Goal: Task Accomplishment & Management: Complete application form

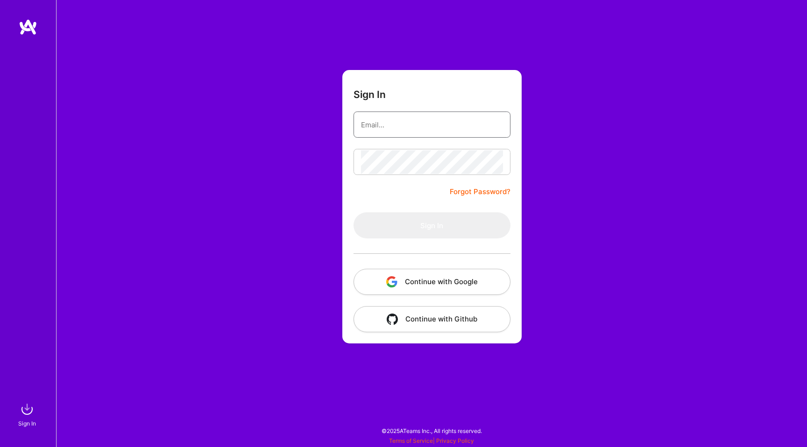
type input "[EMAIL_ADDRESS][DOMAIN_NAME]"
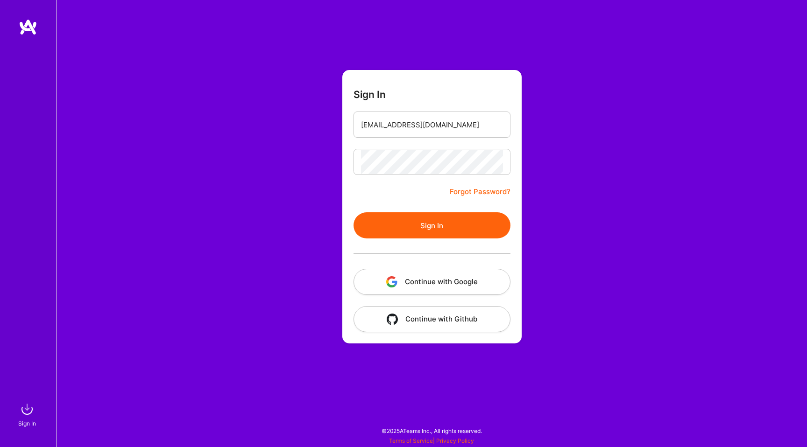
click at [420, 225] on button "Sign In" at bounding box center [432, 225] width 157 height 26
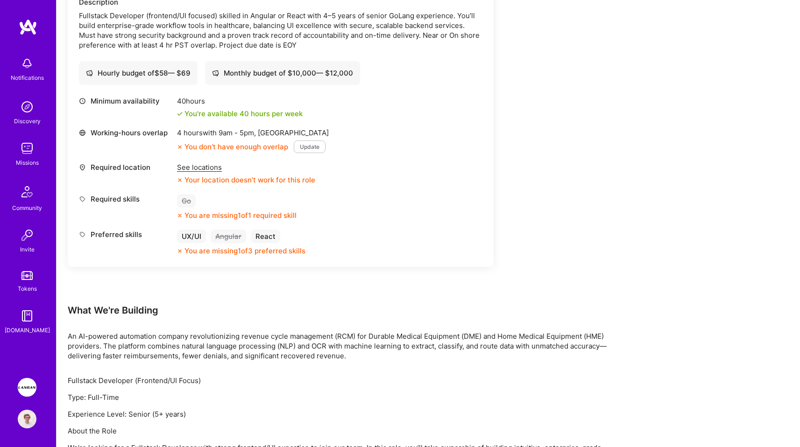
scroll to position [290, 0]
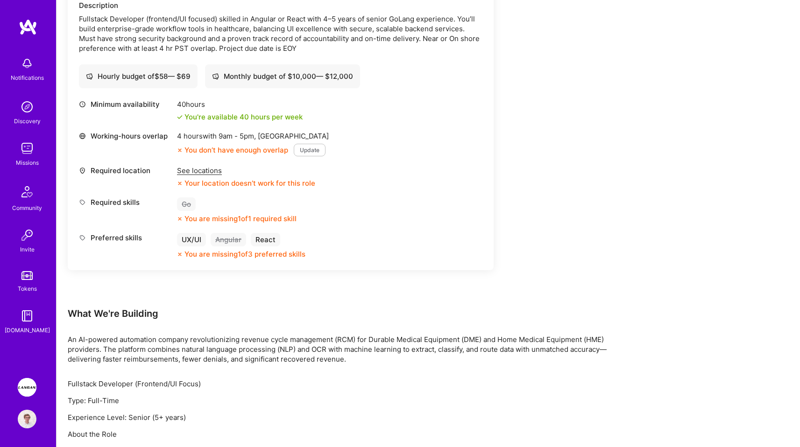
click at [428, 219] on div "Required skills Go You are missing 1 of 1 required skill" at bounding box center [280, 211] width 403 height 26
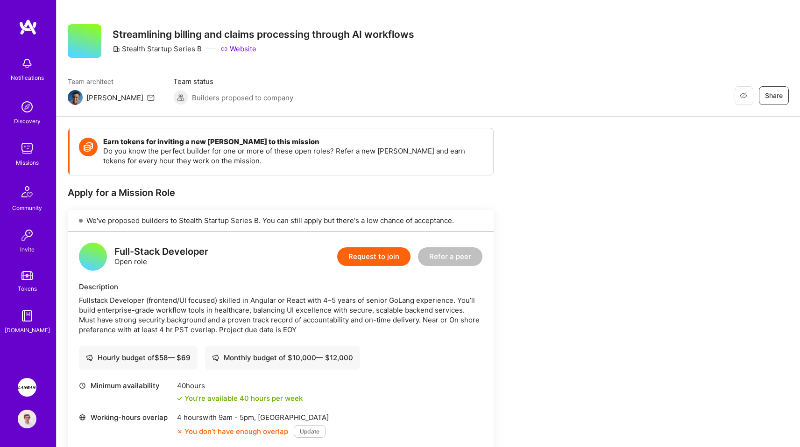
scroll to position [0, 0]
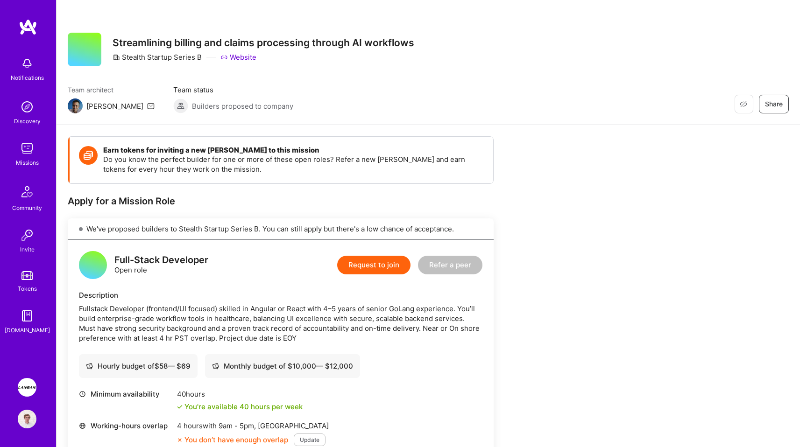
click at [231, 55] on link "Website" at bounding box center [238, 57] width 36 height 10
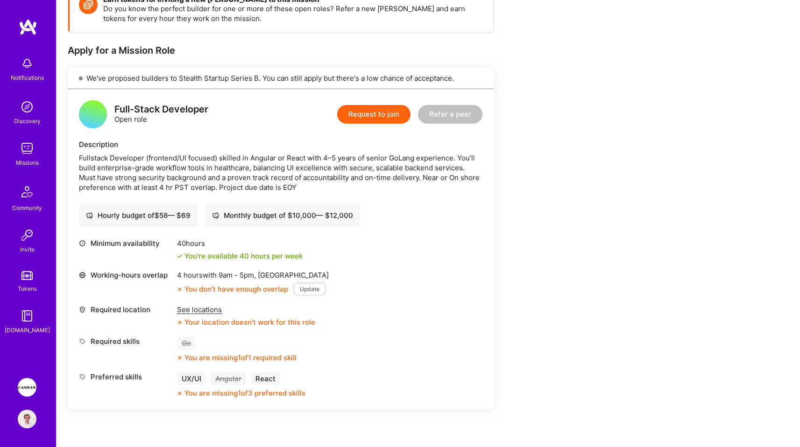
scroll to position [153, 0]
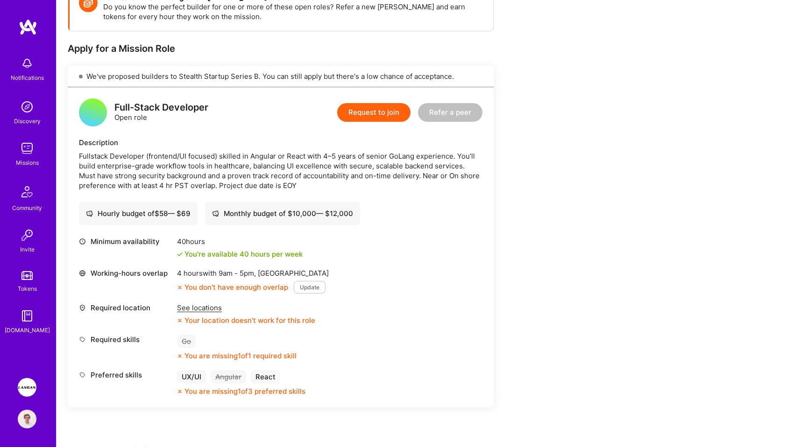
click at [212, 306] on div "See locations" at bounding box center [246, 308] width 138 height 10
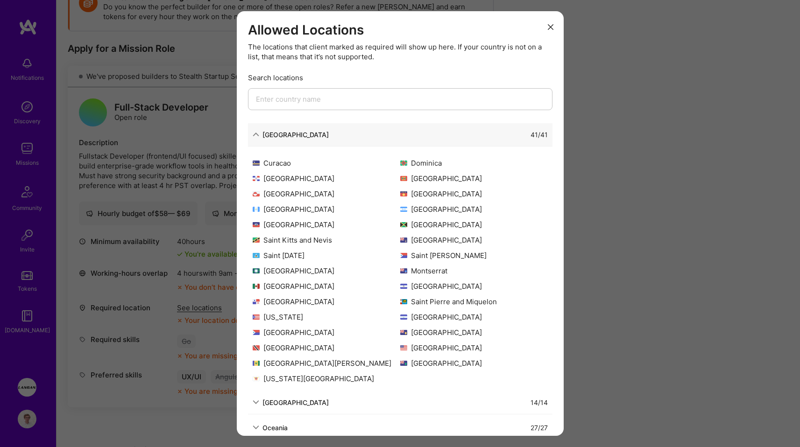
scroll to position [16, 0]
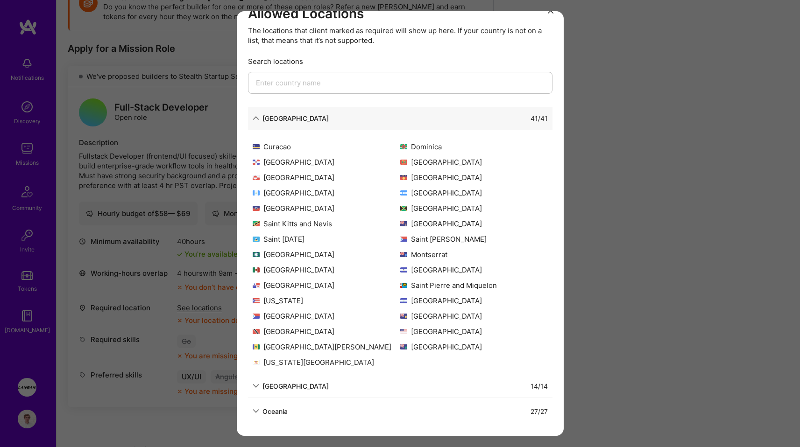
click at [296, 414] on div "27 / 27" at bounding box center [418, 412] width 260 height 10
click at [257, 413] on icon "modal" at bounding box center [256, 411] width 7 height 7
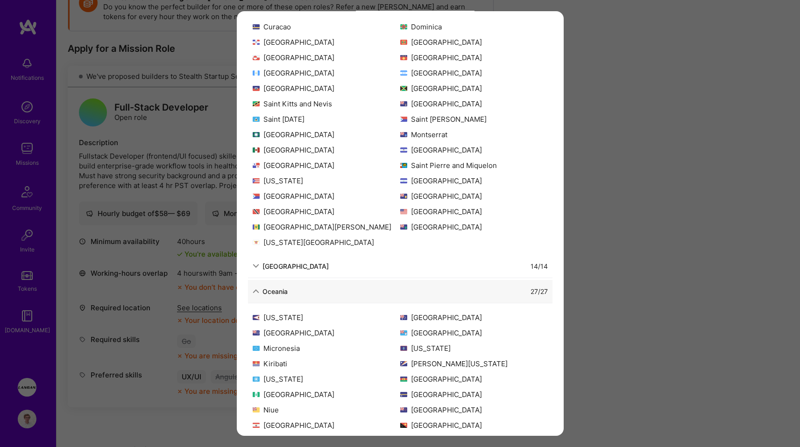
scroll to position [240, 0]
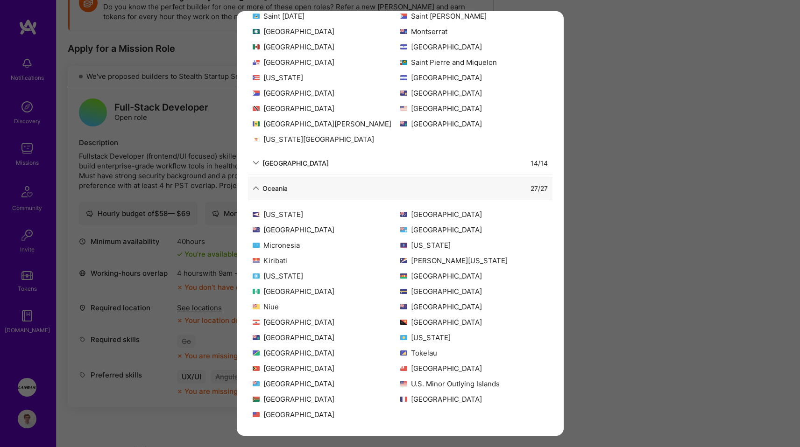
click at [593, 260] on div "Allowed Locations The locations that client marked as required will show up her…" at bounding box center [400, 223] width 800 height 447
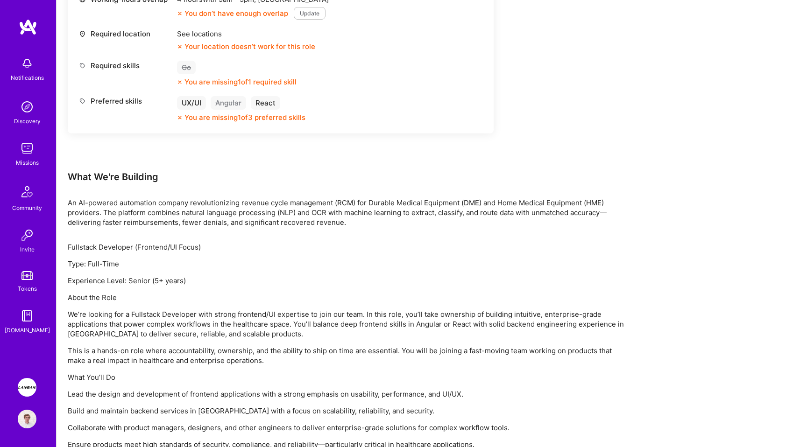
scroll to position [627, 0]
